Goal: Check status

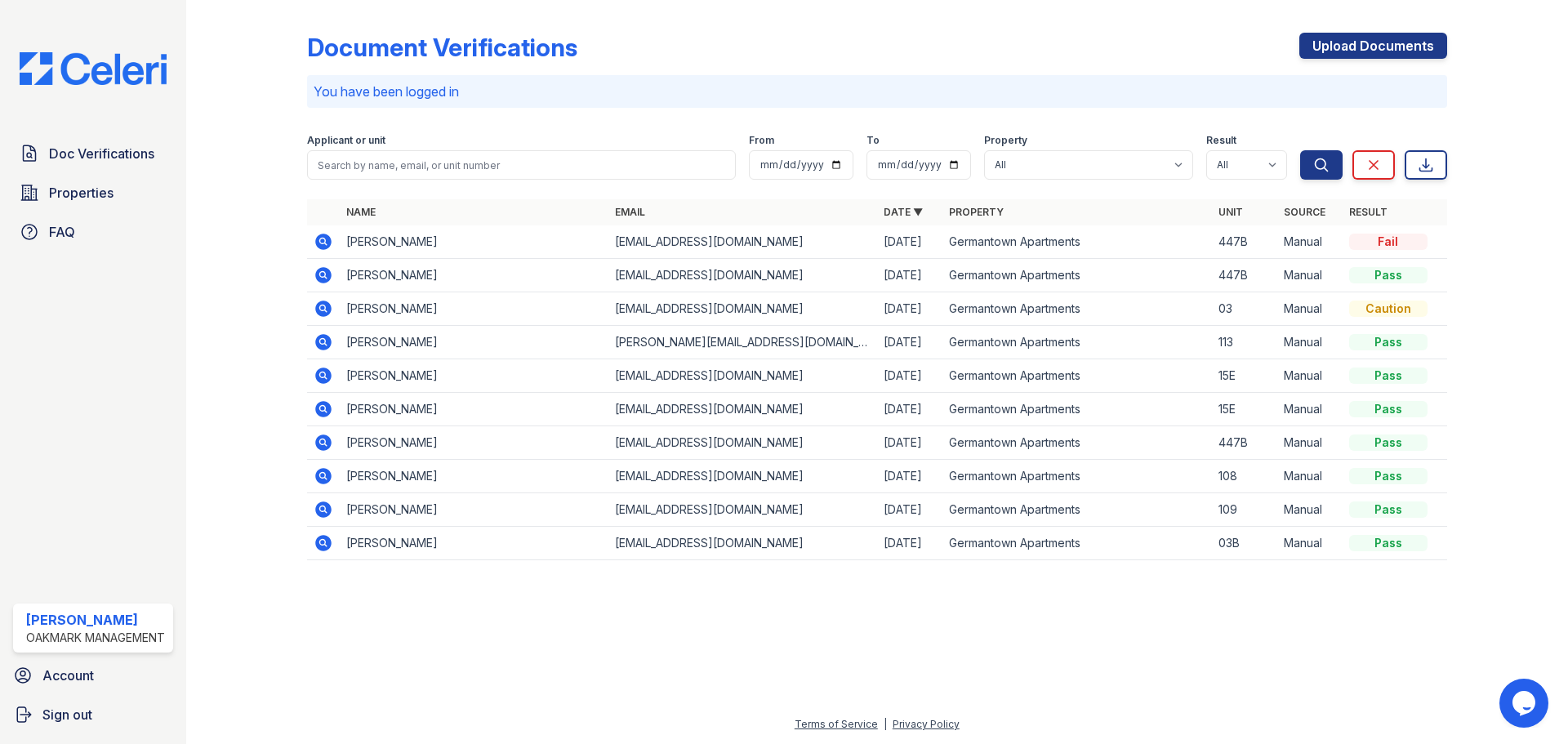
click at [328, 241] on icon at bounding box center [323, 241] width 16 height 16
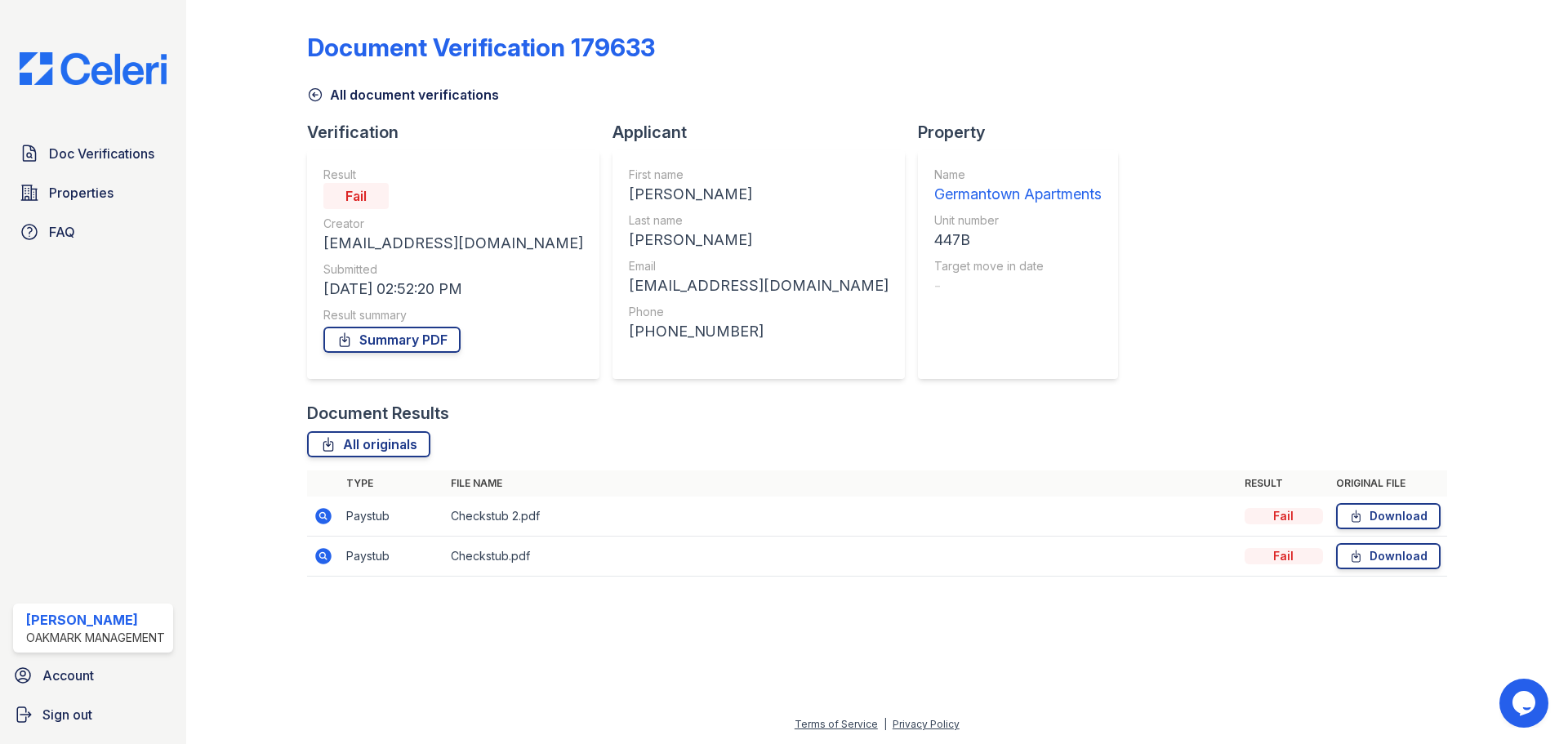
click at [315, 509] on icon at bounding box center [323, 516] width 20 height 20
drag, startPoint x: 655, startPoint y: 242, endPoint x: 962, endPoint y: 275, distance: 308.8
click at [962, 275] on div "Verification Result Fail Creator fernhillpark@oakmarkmanagement.com Submitted 0…" at bounding box center [718, 261] width 824 height 280
click at [777, 219] on div "Last name" at bounding box center [758, 220] width 260 height 16
drag, startPoint x: 655, startPoint y: 291, endPoint x: 769, endPoint y: 300, distance: 114.4
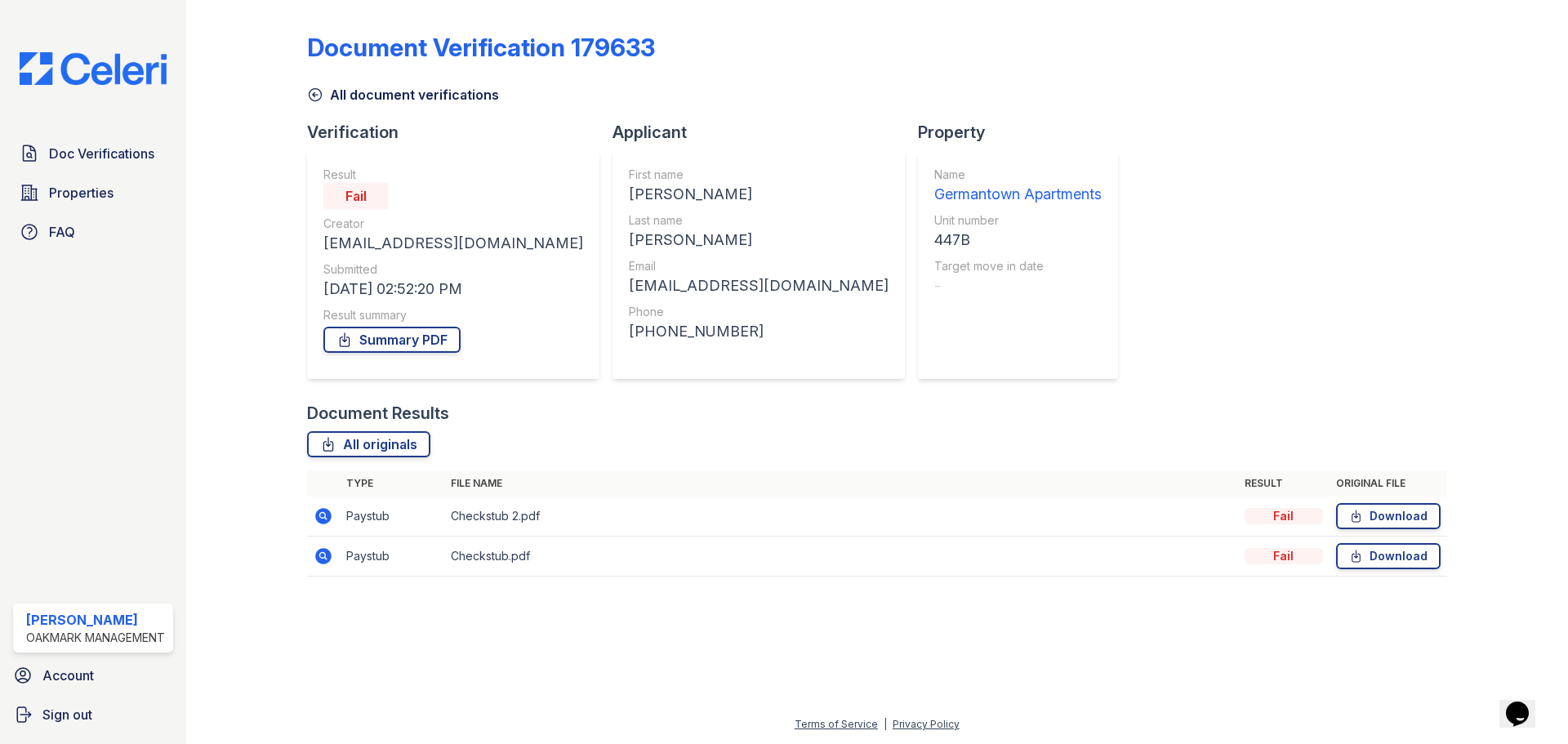
click at [769, 300] on div "First name Khadijah Last name Abdulmatin Email khadijaham27@yahoo.com Phone +14…" at bounding box center [758, 264] width 260 height 196
click at [772, 289] on div "[EMAIL_ADDRESS][DOMAIN_NAME]" at bounding box center [758, 285] width 260 height 23
drag, startPoint x: 658, startPoint y: 287, endPoint x: 701, endPoint y: 289, distance: 43.0
click at [701, 289] on div "[EMAIL_ADDRESS][DOMAIN_NAME]" at bounding box center [758, 285] width 260 height 23
click at [708, 294] on div "[EMAIL_ADDRESS][DOMAIN_NAME]" at bounding box center [758, 285] width 260 height 23
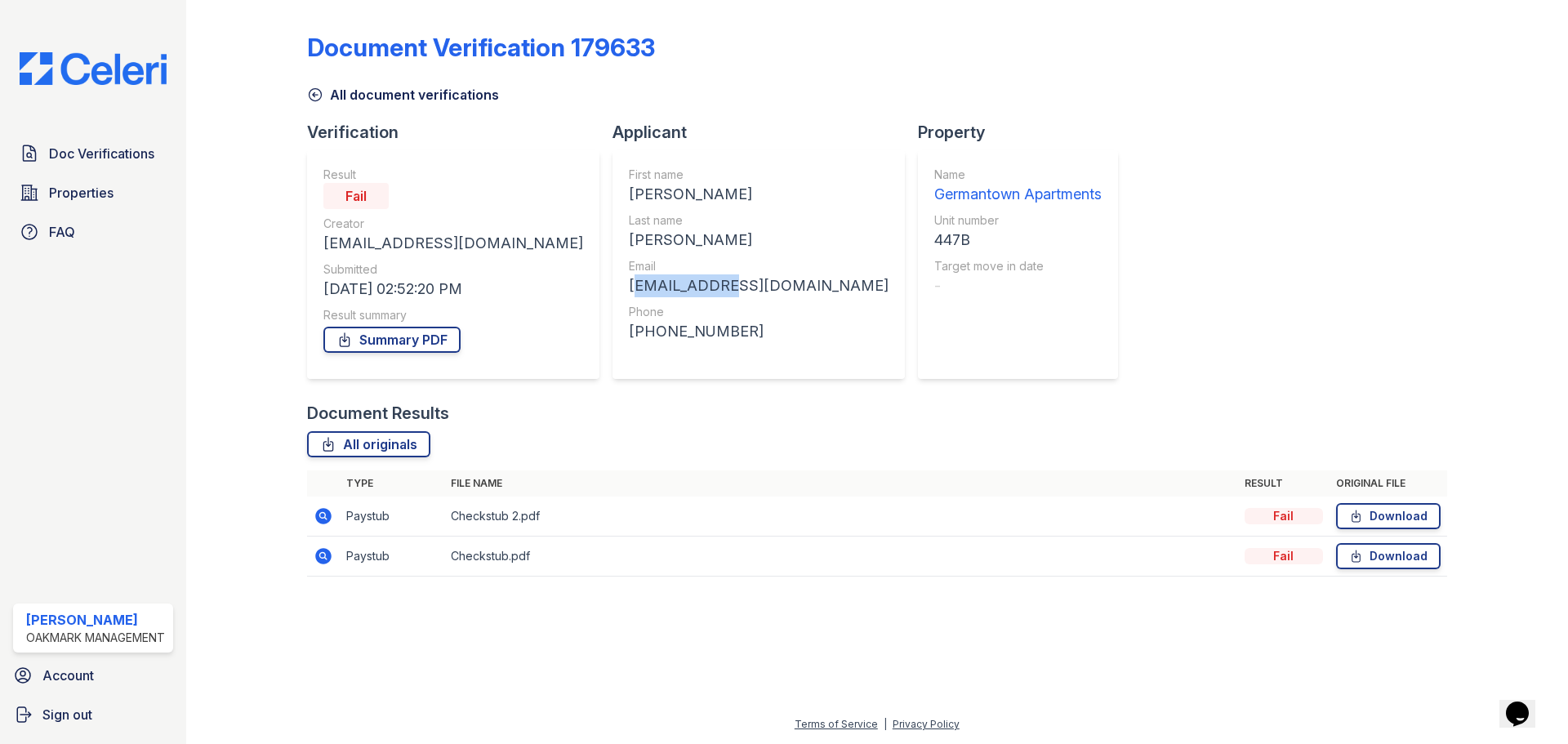
drag, startPoint x: 645, startPoint y: 286, endPoint x: 728, endPoint y: 288, distance: 83.0
click at [726, 288] on div "[EMAIL_ADDRESS][DOMAIN_NAME]" at bounding box center [758, 285] width 260 height 23
click at [801, 313] on div "Phone" at bounding box center [758, 312] width 260 height 16
click at [99, 150] on span "Doc Verifications" at bounding box center [102, 154] width 106 height 20
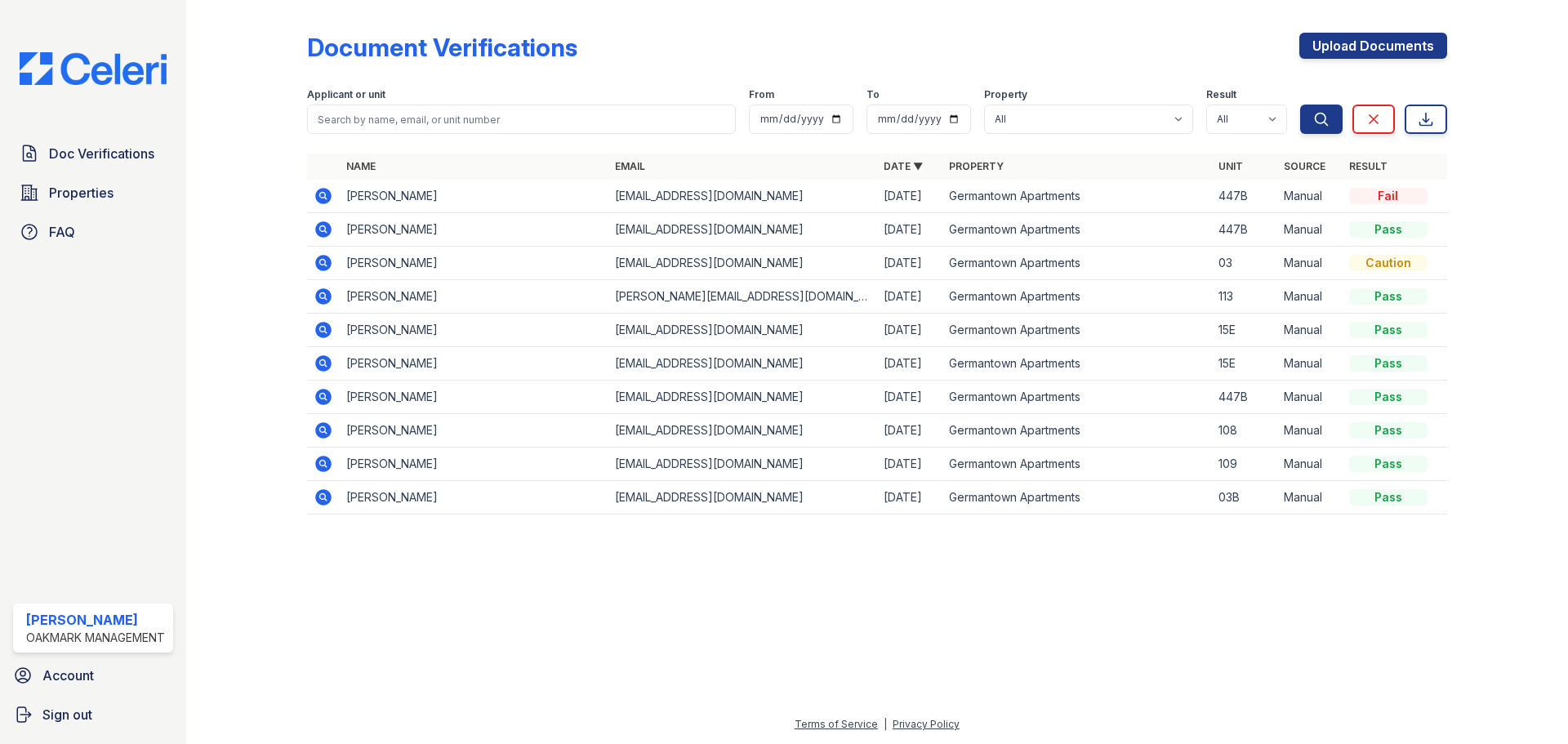
click at [327, 201] on icon at bounding box center [323, 196] width 16 height 16
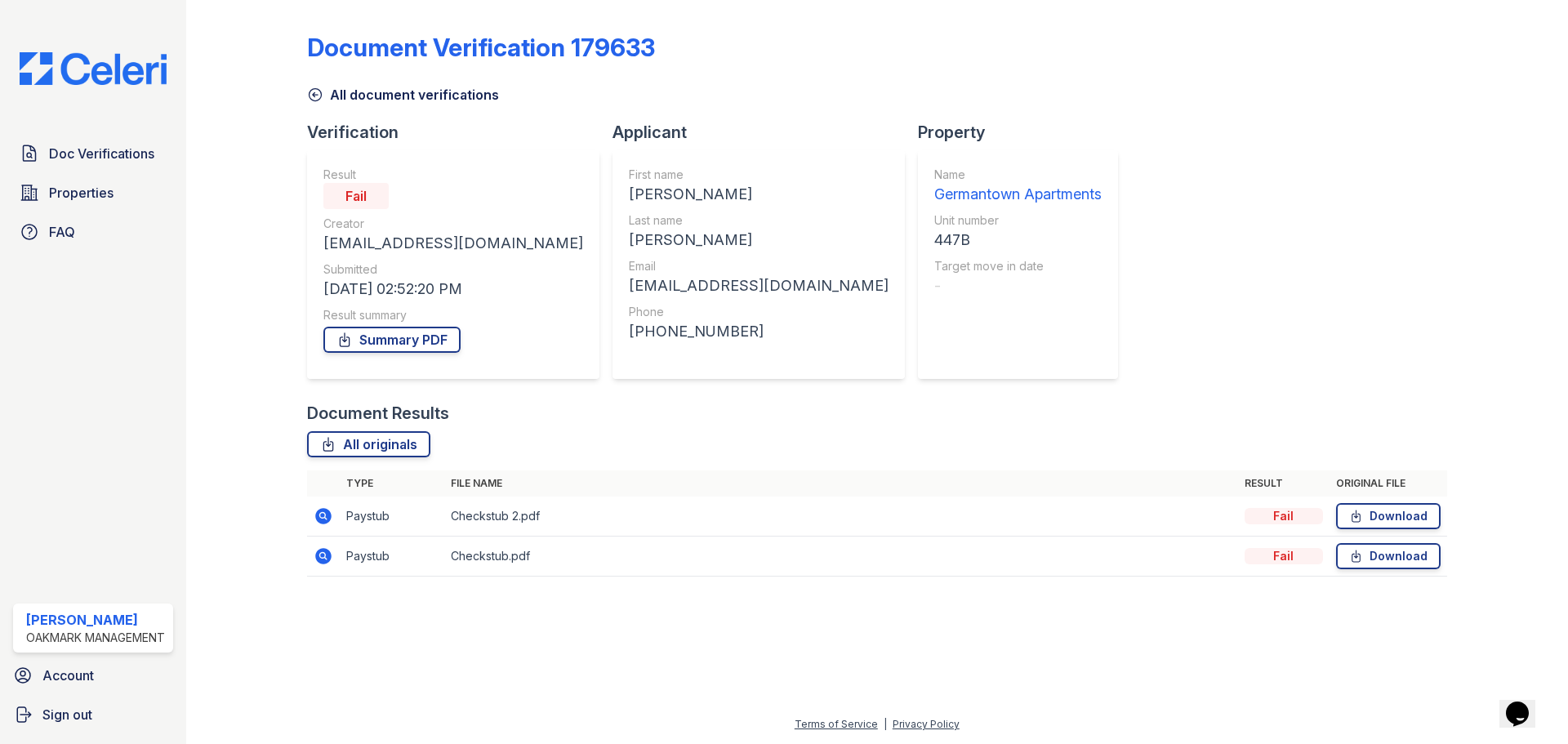
click at [488, 502] on td "Checkstub 2.pdf" at bounding box center [841, 516] width 794 height 40
click at [494, 515] on td "Checkstub 2.pdf" at bounding box center [841, 516] width 794 height 40
click at [510, 514] on td "Checkstub 2.pdf" at bounding box center [841, 516] width 794 height 40
click at [888, 107] on div "Document Verification 179633 All document verifications Verification Result Fai…" at bounding box center [877, 300] width 1140 height 586
